Goal: Information Seeking & Learning: Understand process/instructions

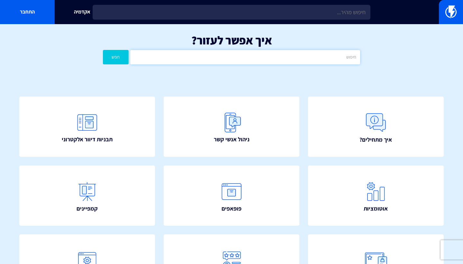
click at [190, 59] on input "text" at bounding box center [245, 57] width 230 height 14
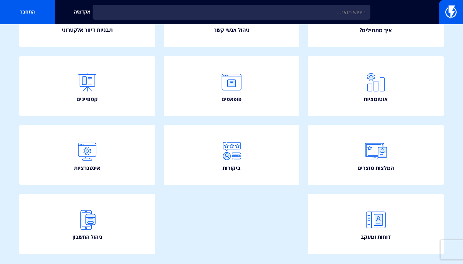
scroll to position [91, 0]
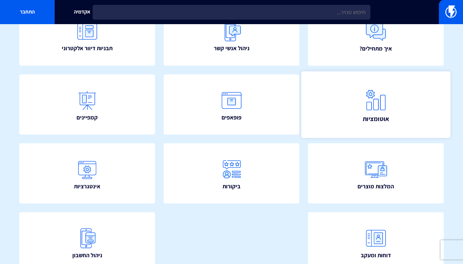
click at [379, 90] on img at bounding box center [376, 100] width 28 height 28
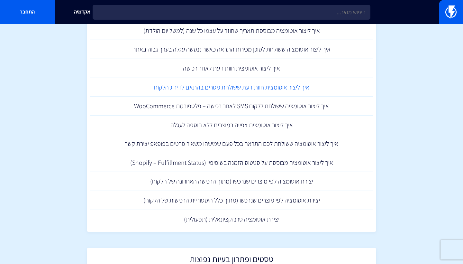
scroll to position [804, 0]
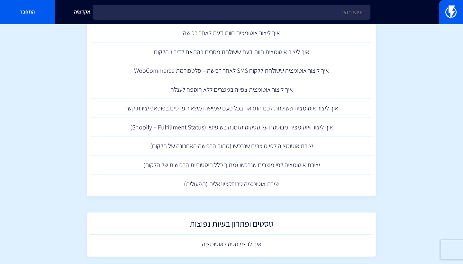
click at [277, 2] on div "אקדמיה התחבר" at bounding box center [231, 12] width 463 height 24
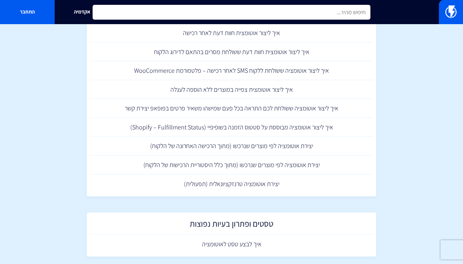
click at [291, 10] on input "text" at bounding box center [232, 12] width 278 height 15
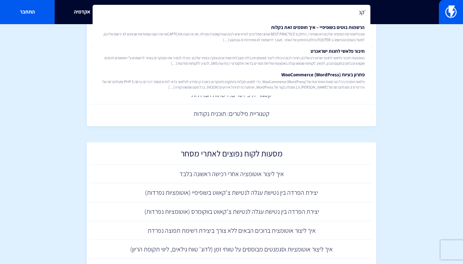
scroll to position [455, 0]
type input "׳"
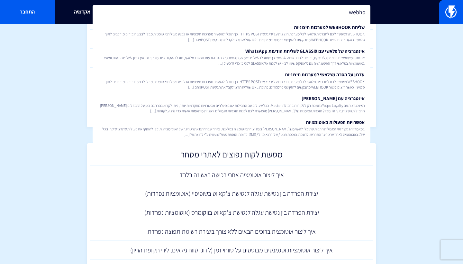
type input "web"
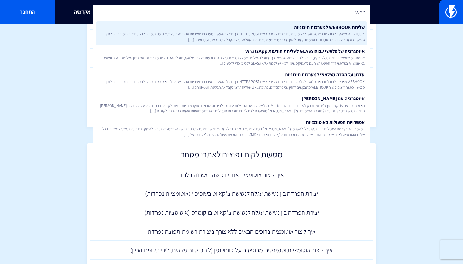
drag, startPoint x: 304, startPoint y: 111, endPoint x: 324, endPoint y: 30, distance: 82.8
click at [324, 30] on link "שליחת WEBHOOK למערכות חיצוניות WEBHOOK מאפשר לכם לחבר את פלאשי לכל מערכת חיצוני…" at bounding box center [232, 33] width 272 height 24
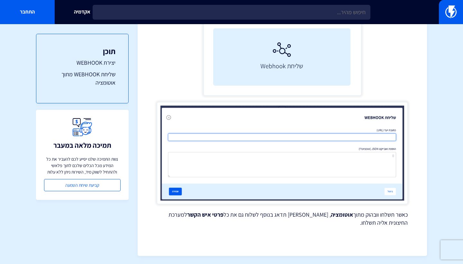
scroll to position [908, 0]
